Goal: Information Seeking & Learning: Learn about a topic

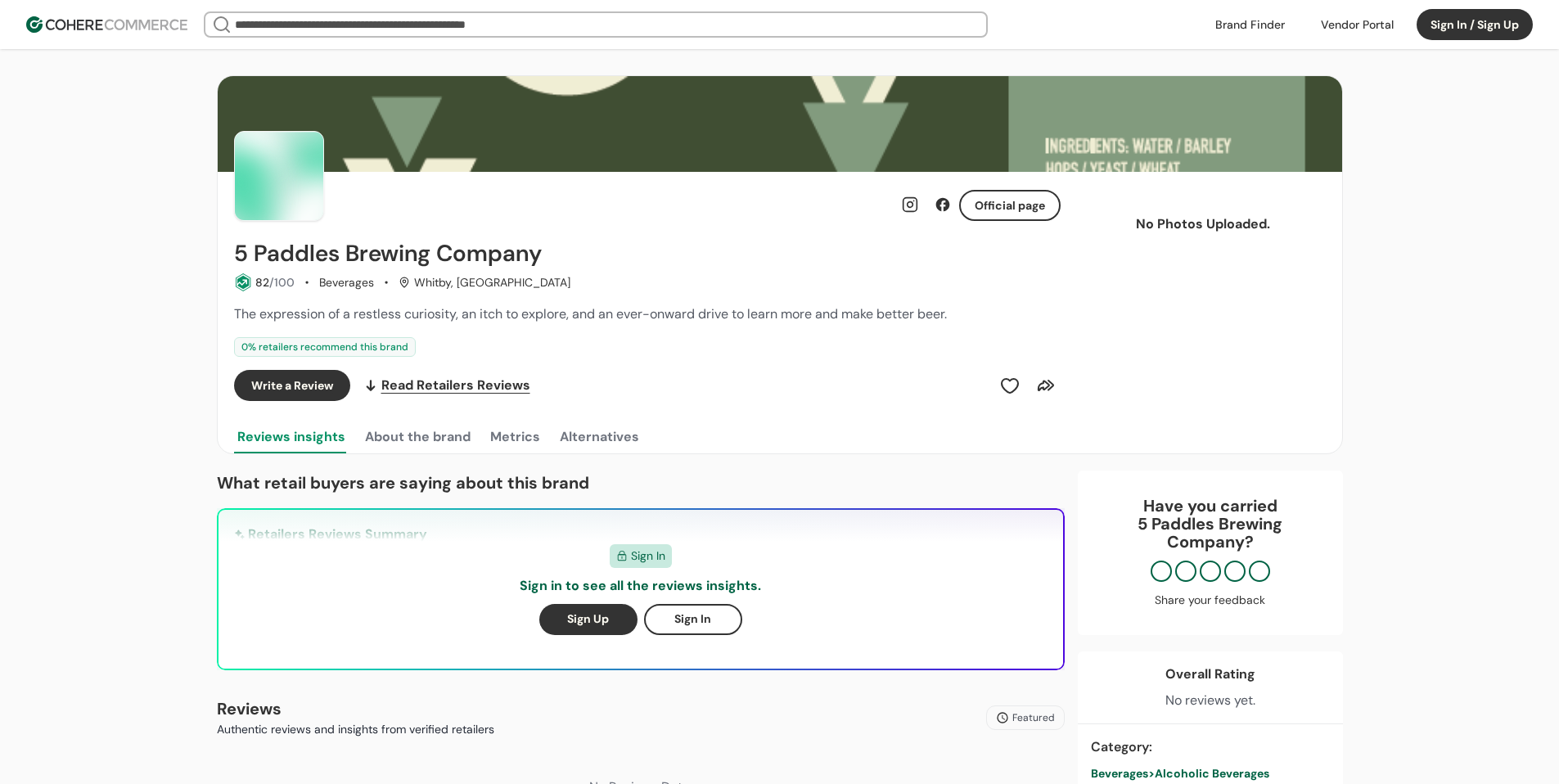
scroll to position [409, 0]
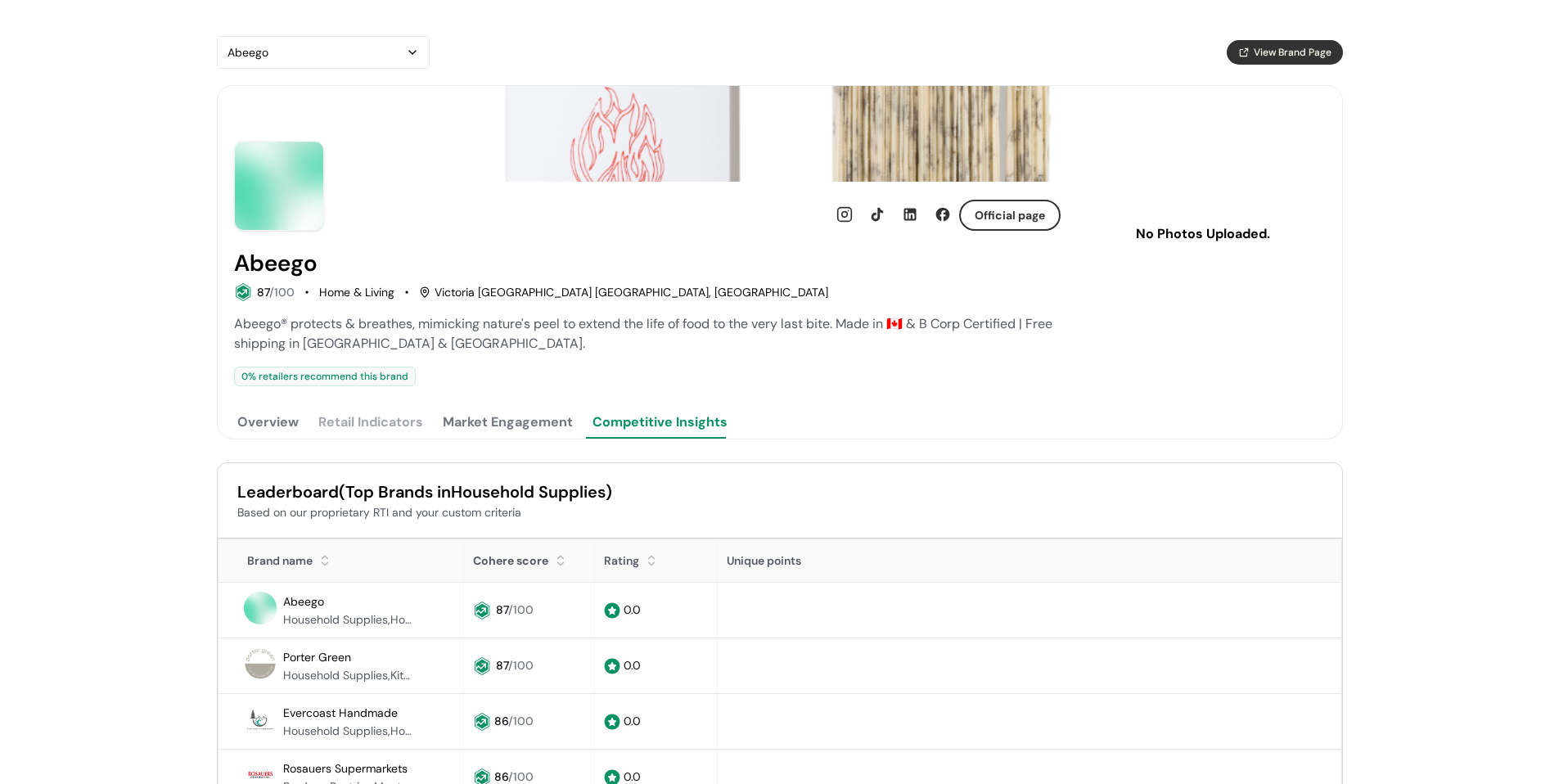
click at [274, 425] on button "Overview" at bounding box center [268, 422] width 68 height 33
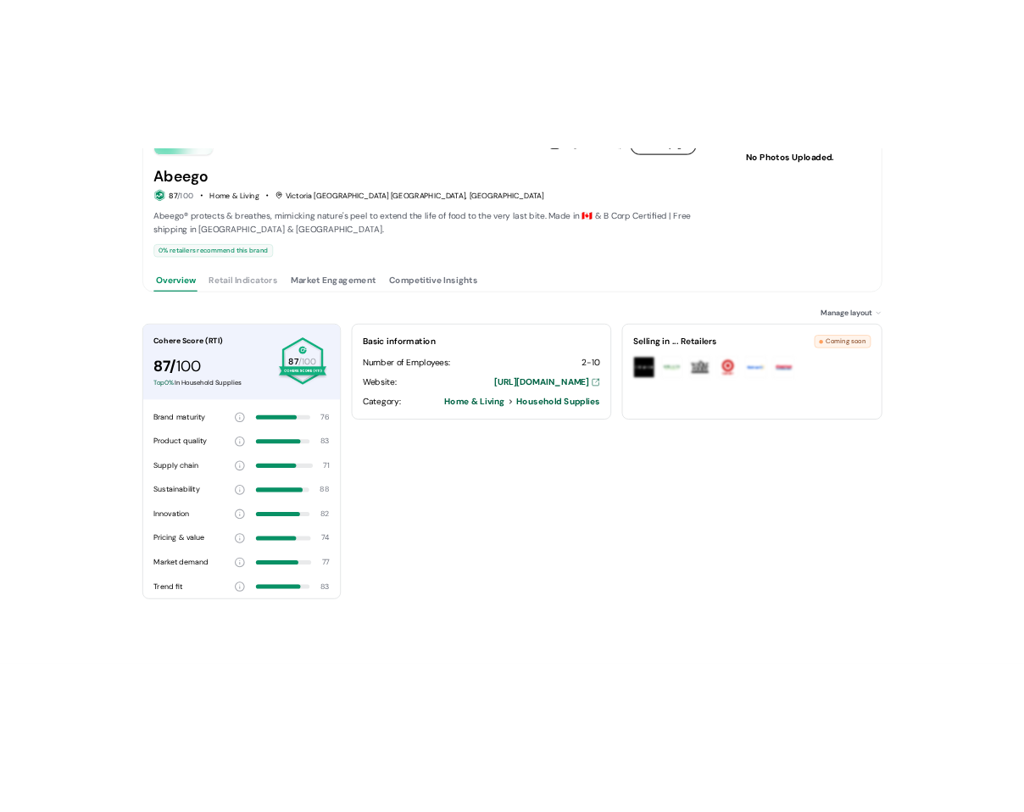
scroll to position [229, 0]
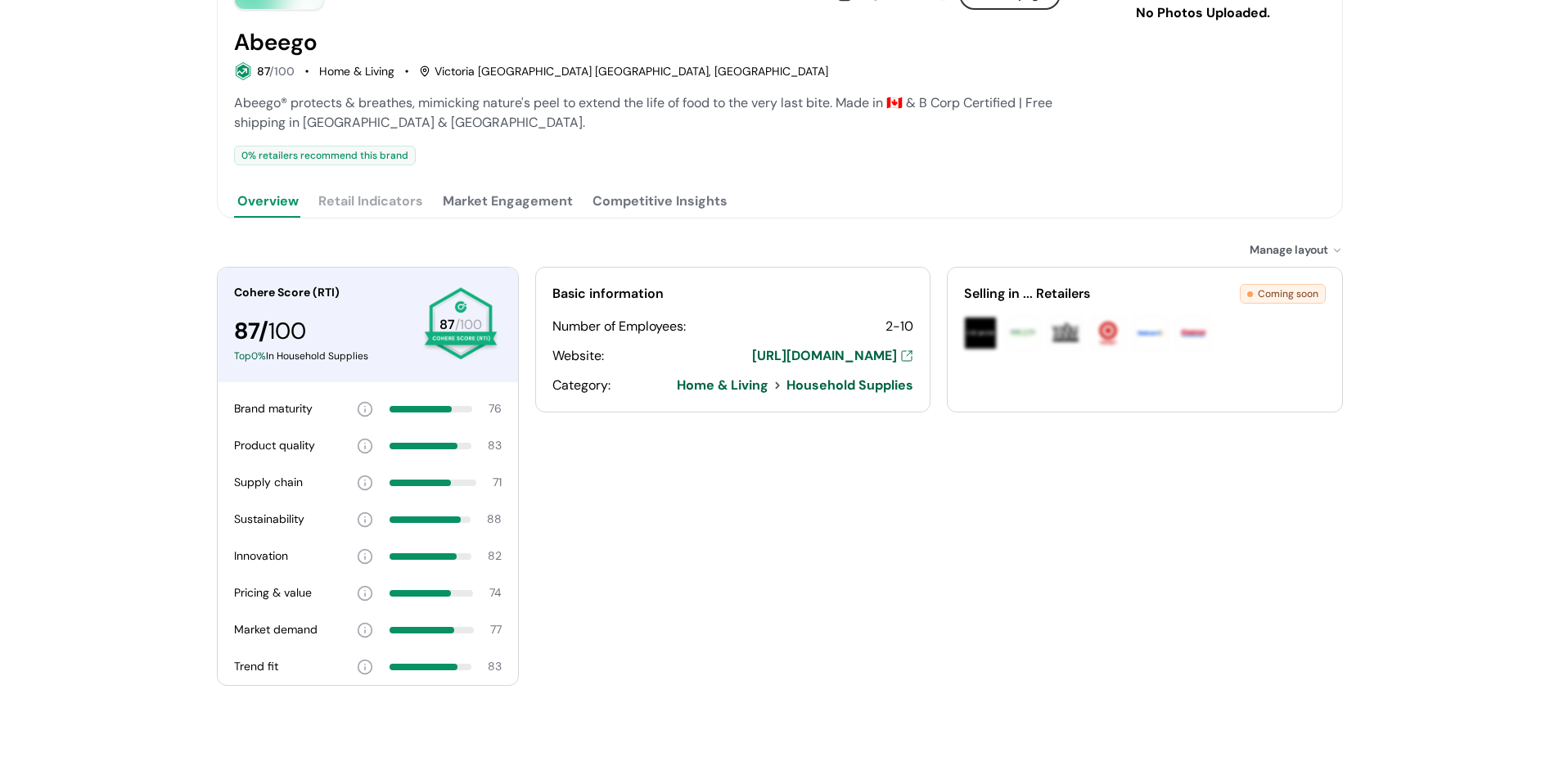
click at [488, 229] on div "Abeego View Brand Page Official page Abeego 87 /100 Home & Living Victoria BC C…" at bounding box center [780, 281] width 1126 height 933
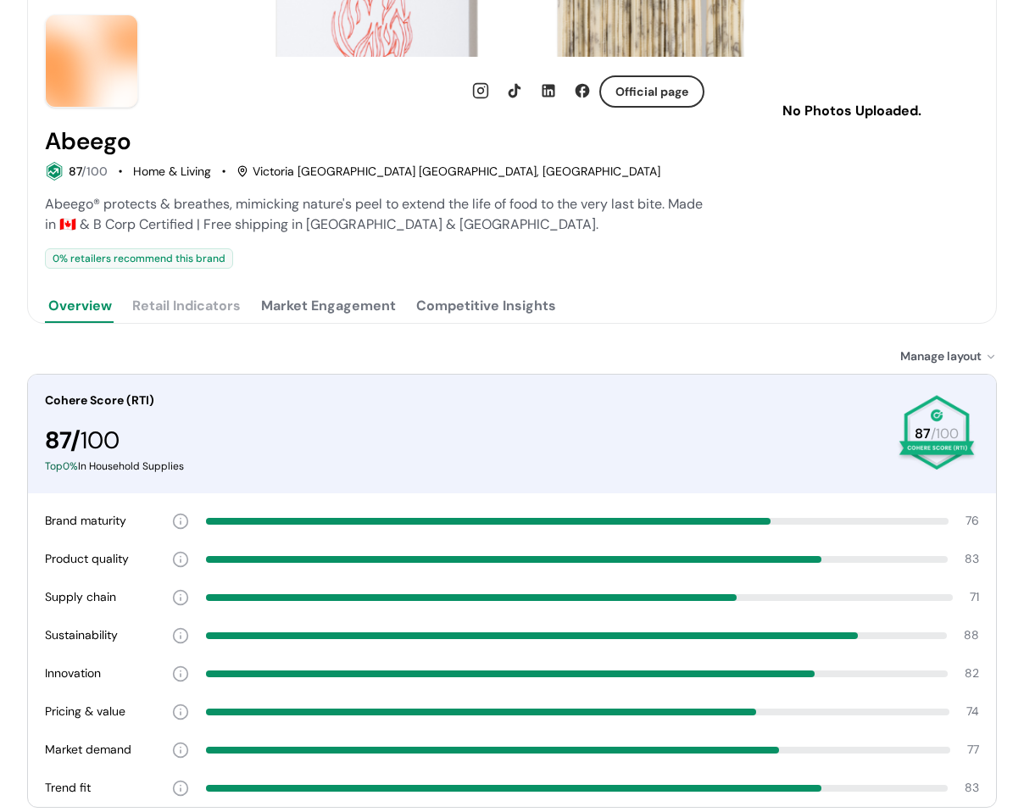
scroll to position [254, 0]
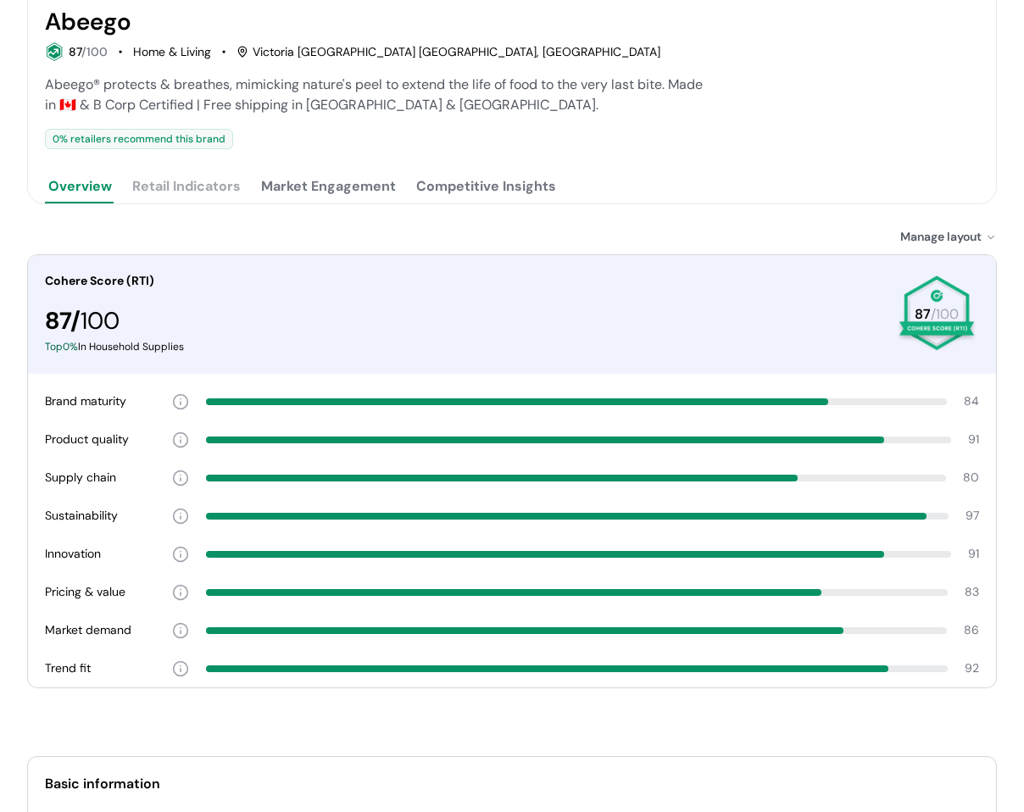
scroll to position [254, 0]
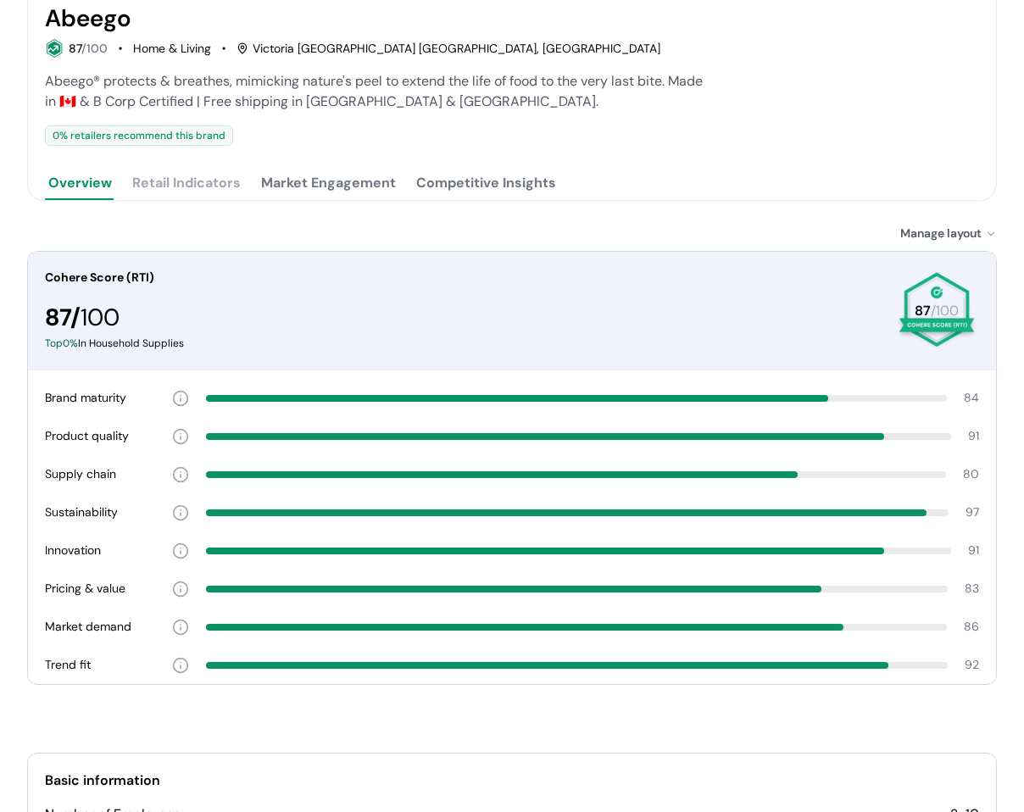
click at [723, 256] on div "Cohere Score (RTI) 87 / 100 Top 0 % In Household Supplies 87 /100" at bounding box center [512, 311] width 968 height 119
click at [581, 207] on div "Abeego View Brand Page Official page Abeego 87 /100 Home & Living Victoria BC C…" at bounding box center [511, 410] width 969 height 1254
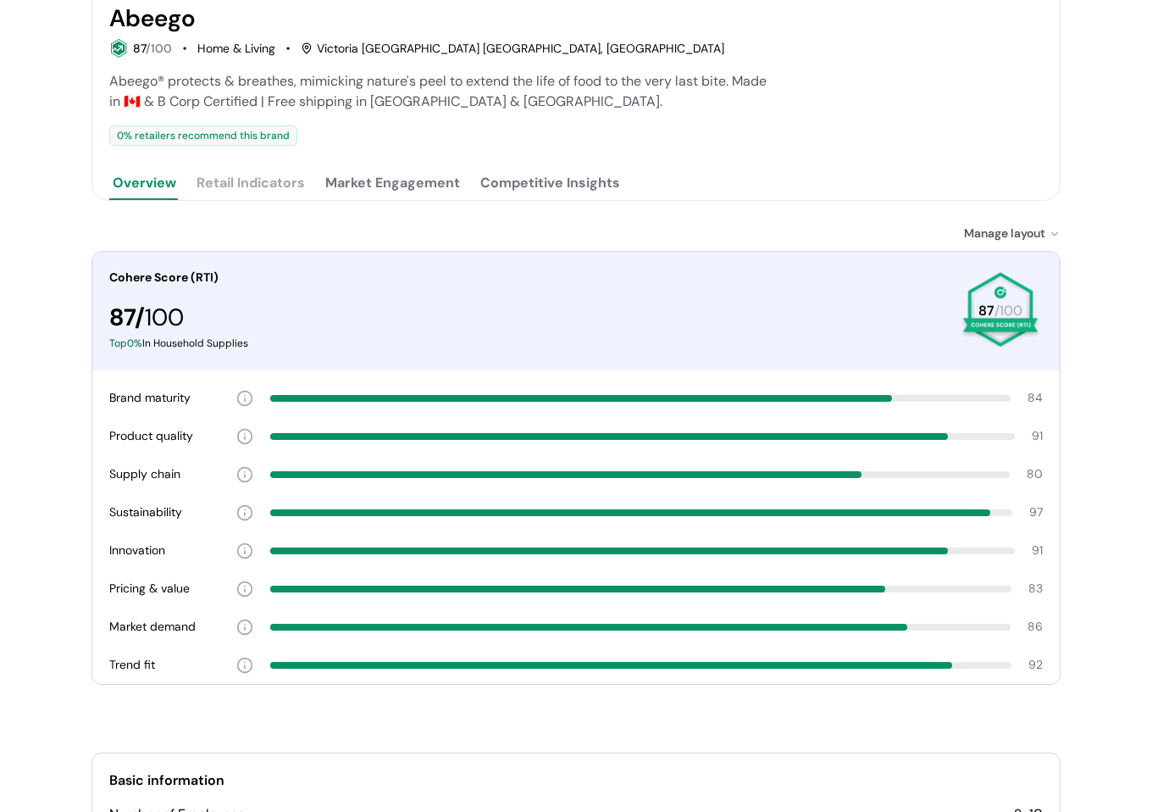
scroll to position [229, 0]
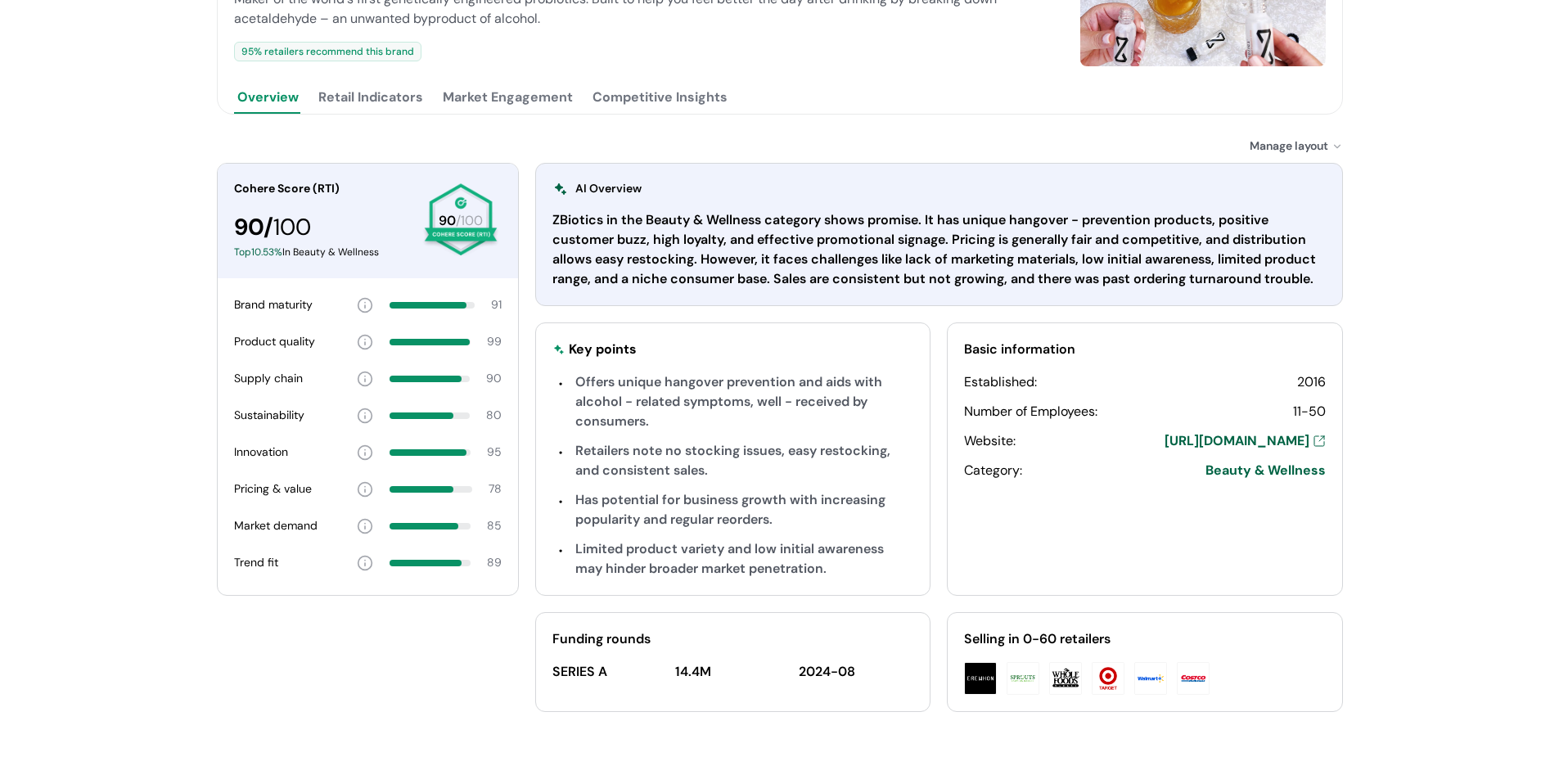
scroll to position [327, 0]
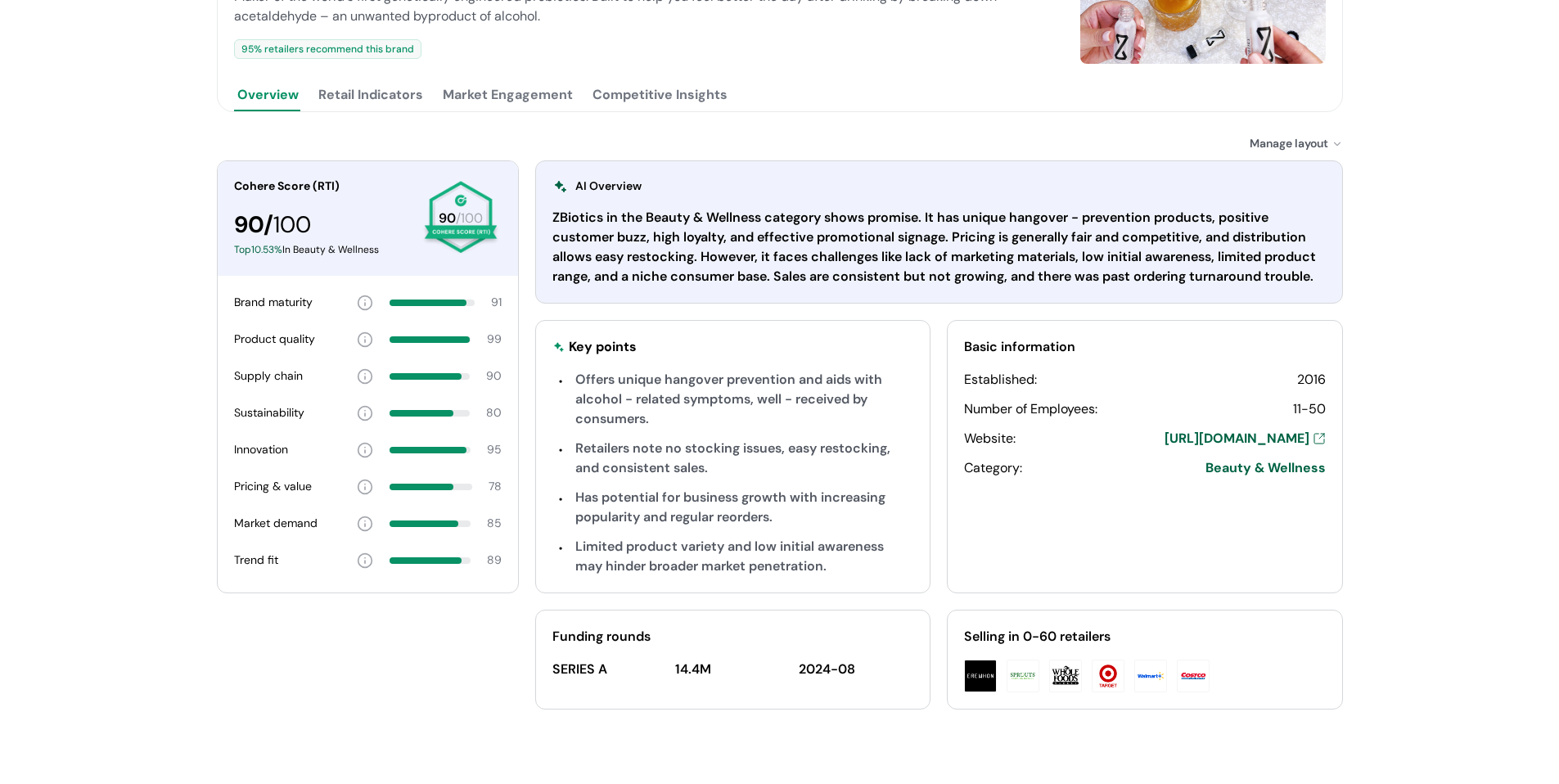
click at [1407, 319] on div "ZBiotics View Brand Page Official page ZBiotics 90 /100 Beauty & Wellness [GEOG…" at bounding box center [780, 232] width 1559 height 1118
click at [1448, 427] on div "ZBiotics View Brand Page Official page ZBiotics 90 /100 Beauty & Wellness [GEOG…" at bounding box center [780, 232] width 1559 height 1118
